Goal: Check status

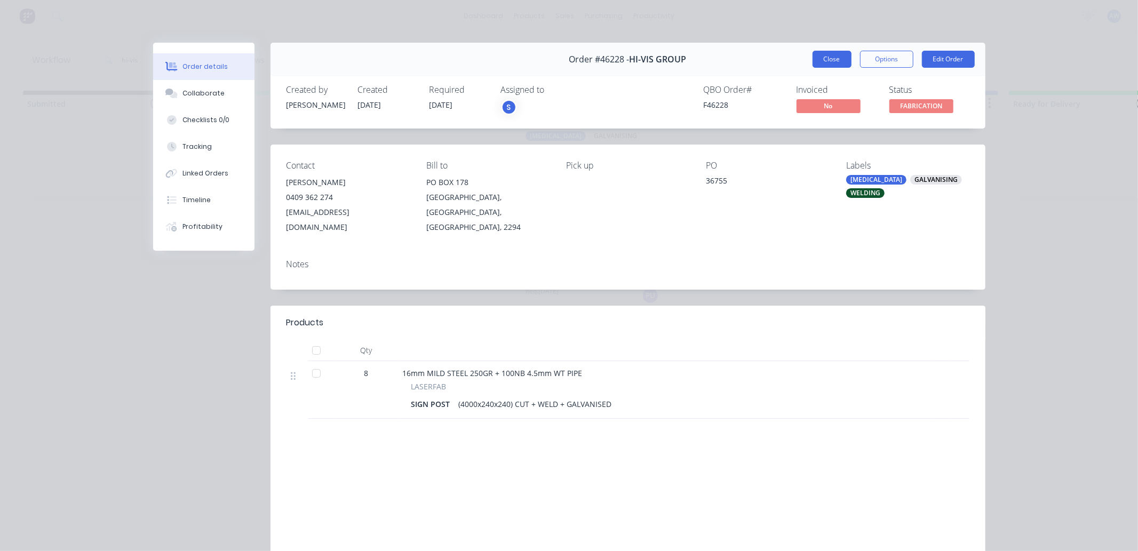
click at [829, 56] on button "Close" at bounding box center [832, 59] width 39 height 17
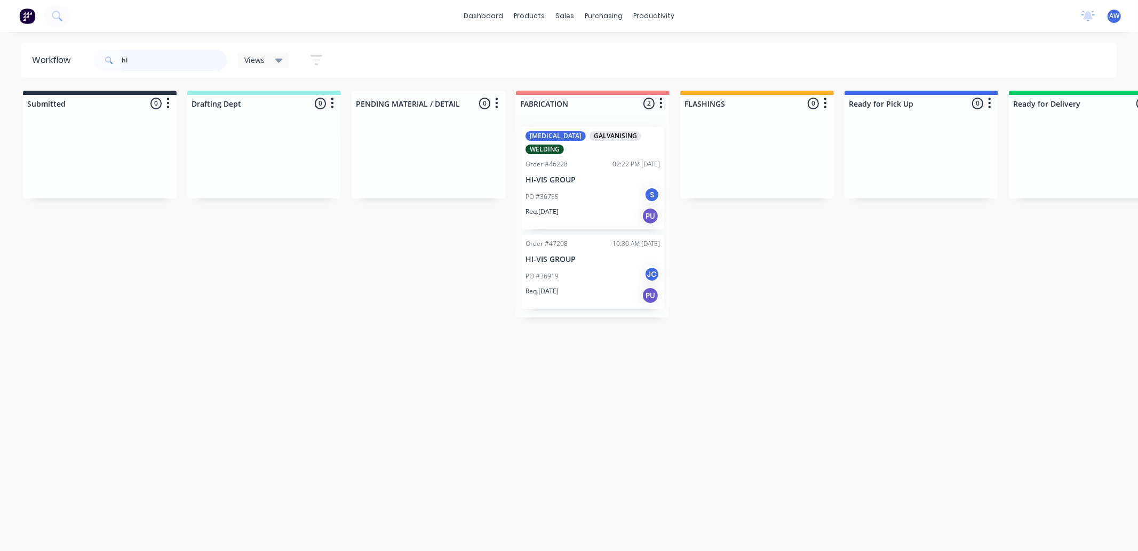
type input "h"
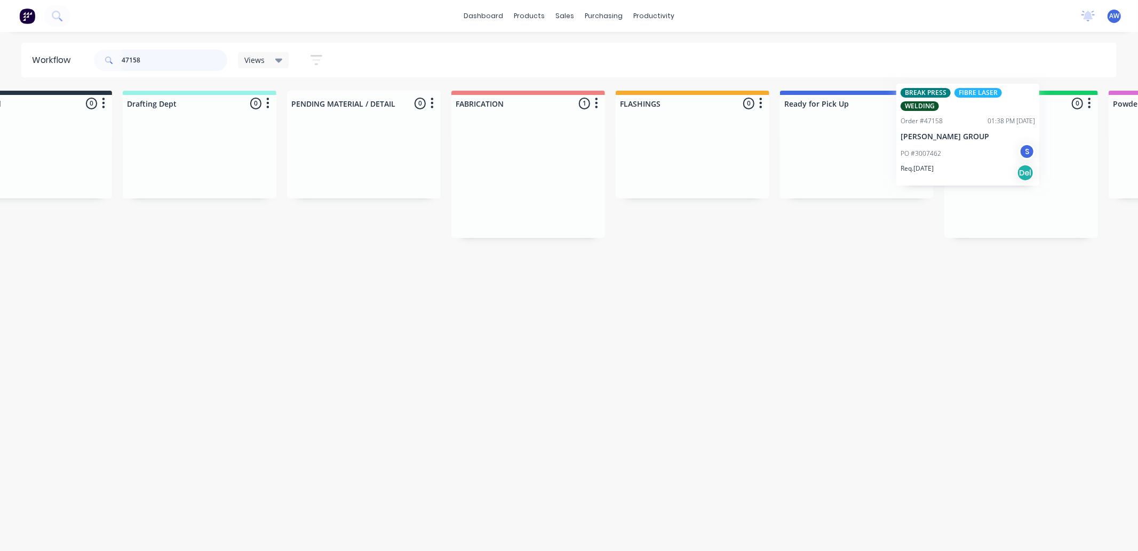
scroll to position [0, 93]
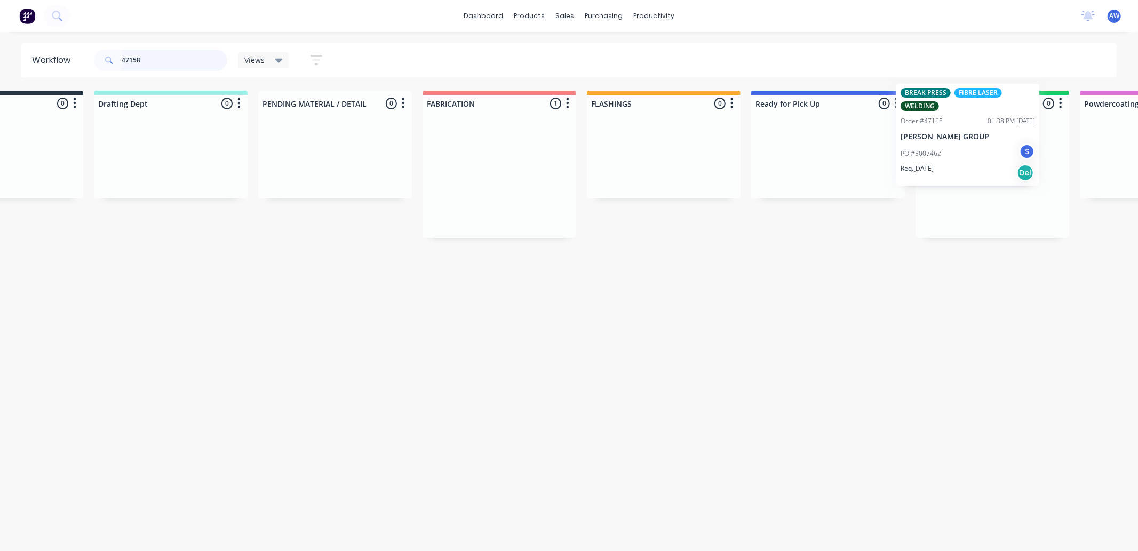
drag, startPoint x: 586, startPoint y: 184, endPoint x: 953, endPoint y: 157, distance: 368.1
click at [962, 145] on div "Submitted 0 Sort By Created date Required date Order number Customer name Most …" at bounding box center [788, 164] width 1779 height 147
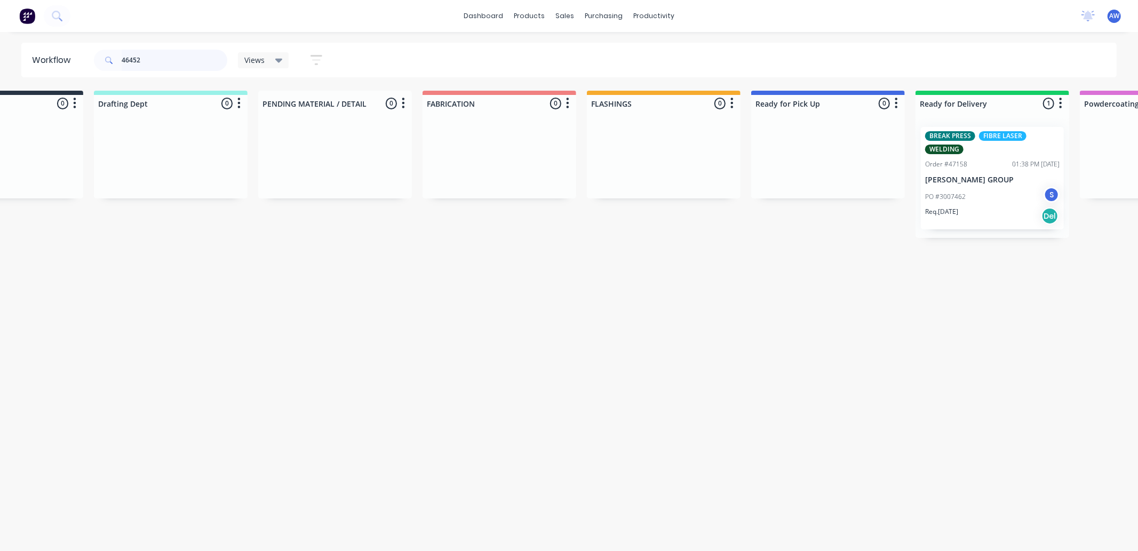
scroll to position [0, 0]
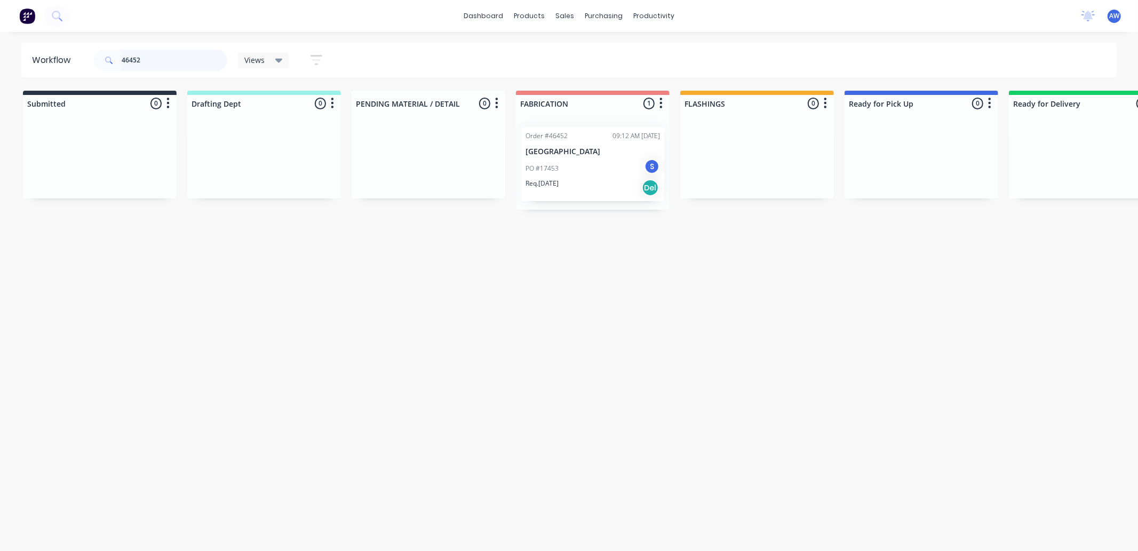
type input "46452"
click at [592, 162] on div "PO #17453 S" at bounding box center [593, 168] width 134 height 20
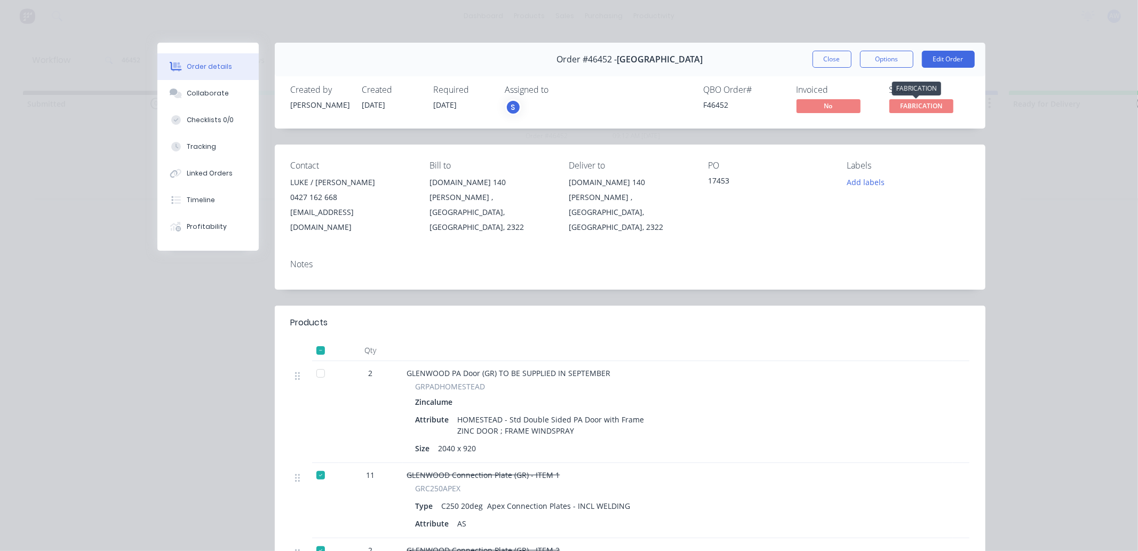
click at [931, 105] on span "FABRICATION" at bounding box center [921, 105] width 64 height 13
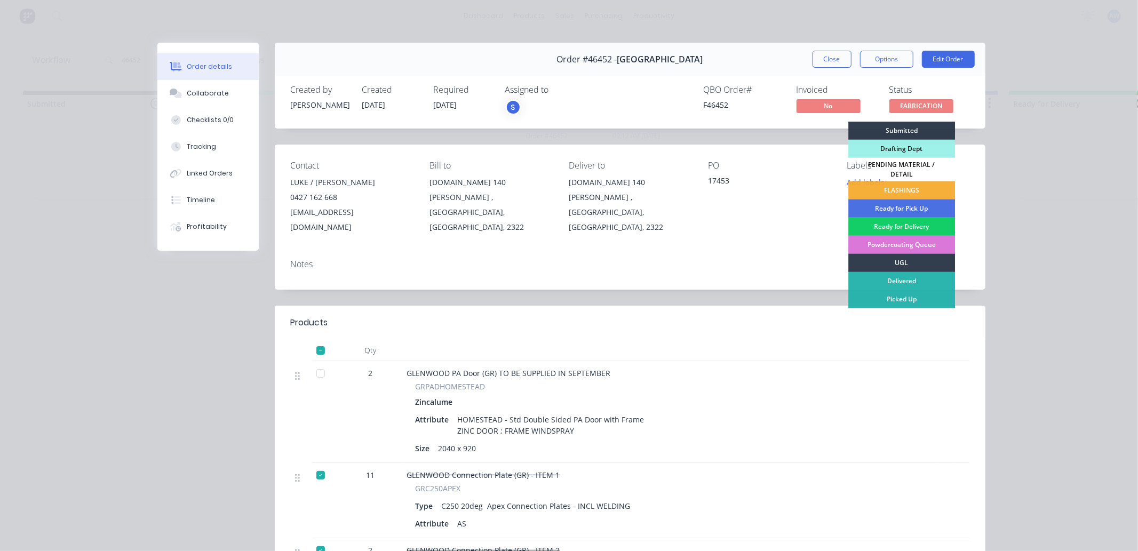
click at [913, 218] on div "Ready for Delivery" at bounding box center [901, 227] width 107 height 18
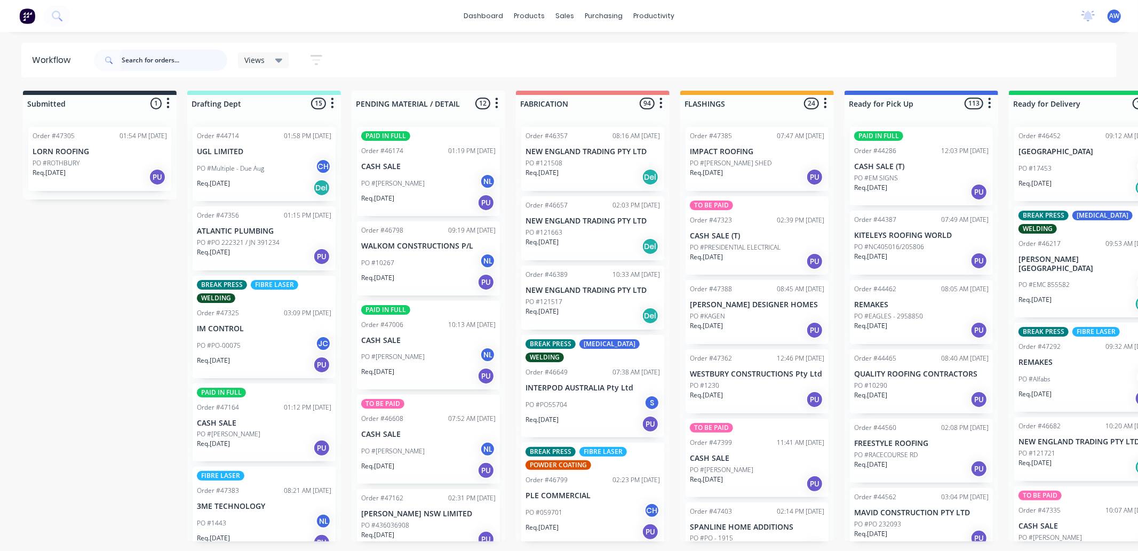
click at [129, 61] on input "text" at bounding box center [175, 60] width 106 height 21
type input "47036"
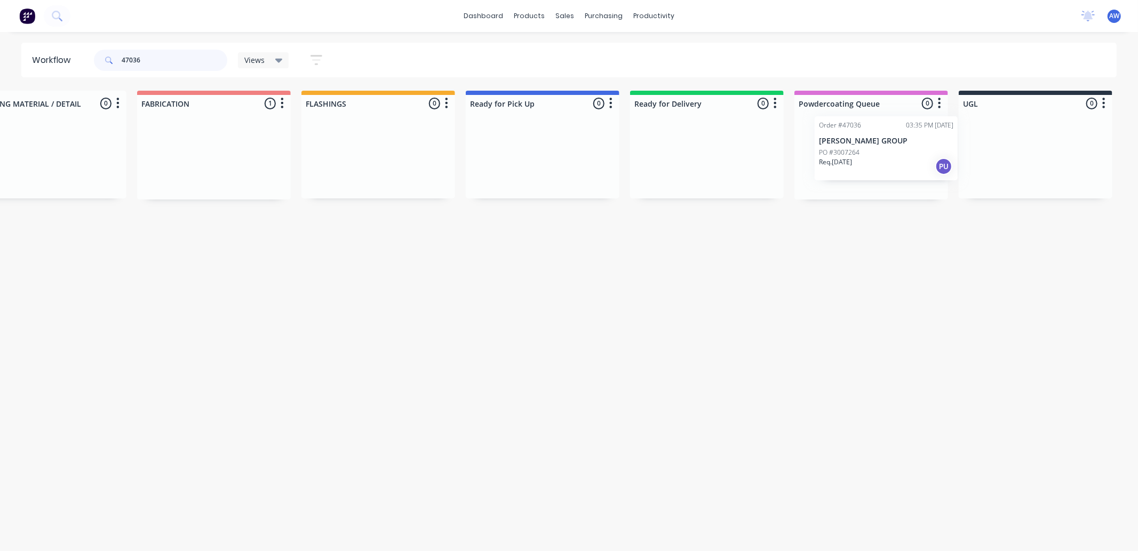
drag, startPoint x: 578, startPoint y: 163, endPoint x: 873, endPoint y: 166, distance: 294.5
click at [873, 166] on div "Submitted 0 Sort By Created date Required date Order number Customer name Most …" at bounding box center [502, 145] width 1779 height 109
